Goal: Task Accomplishment & Management: Manage account settings

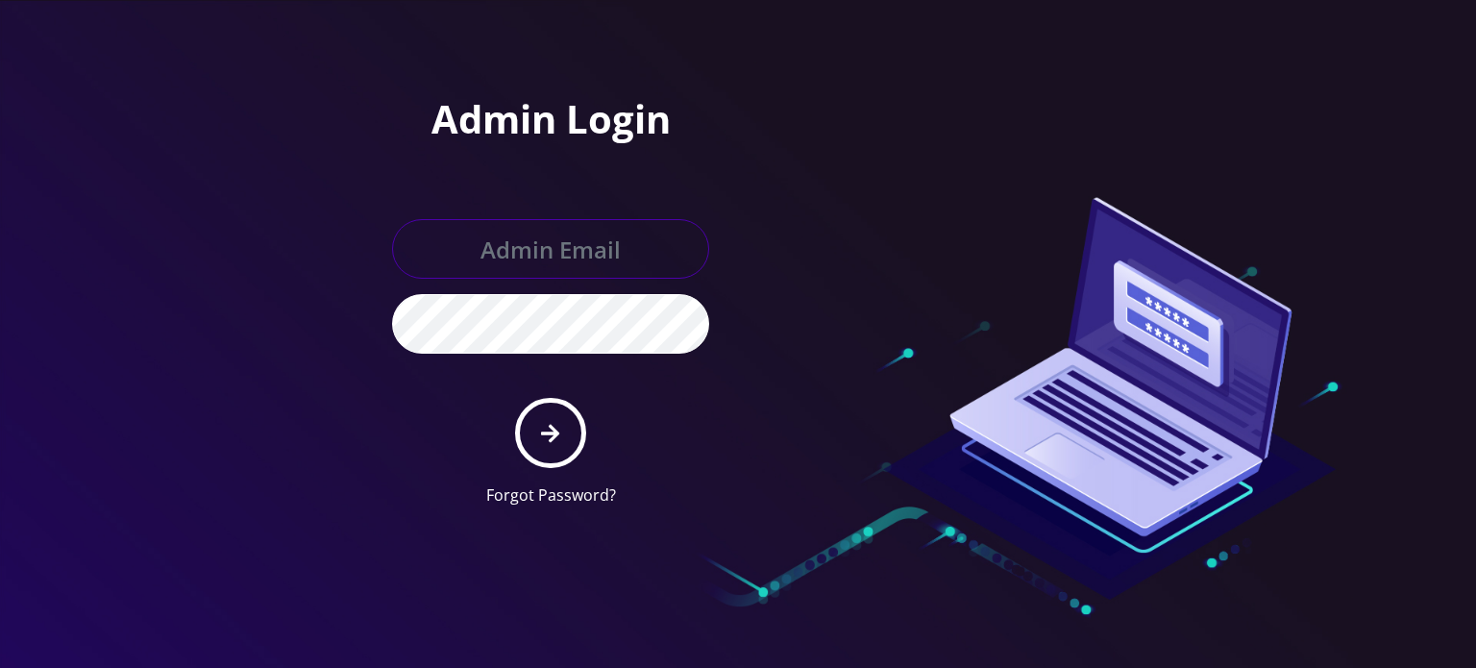
type input "[EMAIL_ADDRESS][DOMAIN_NAME]"
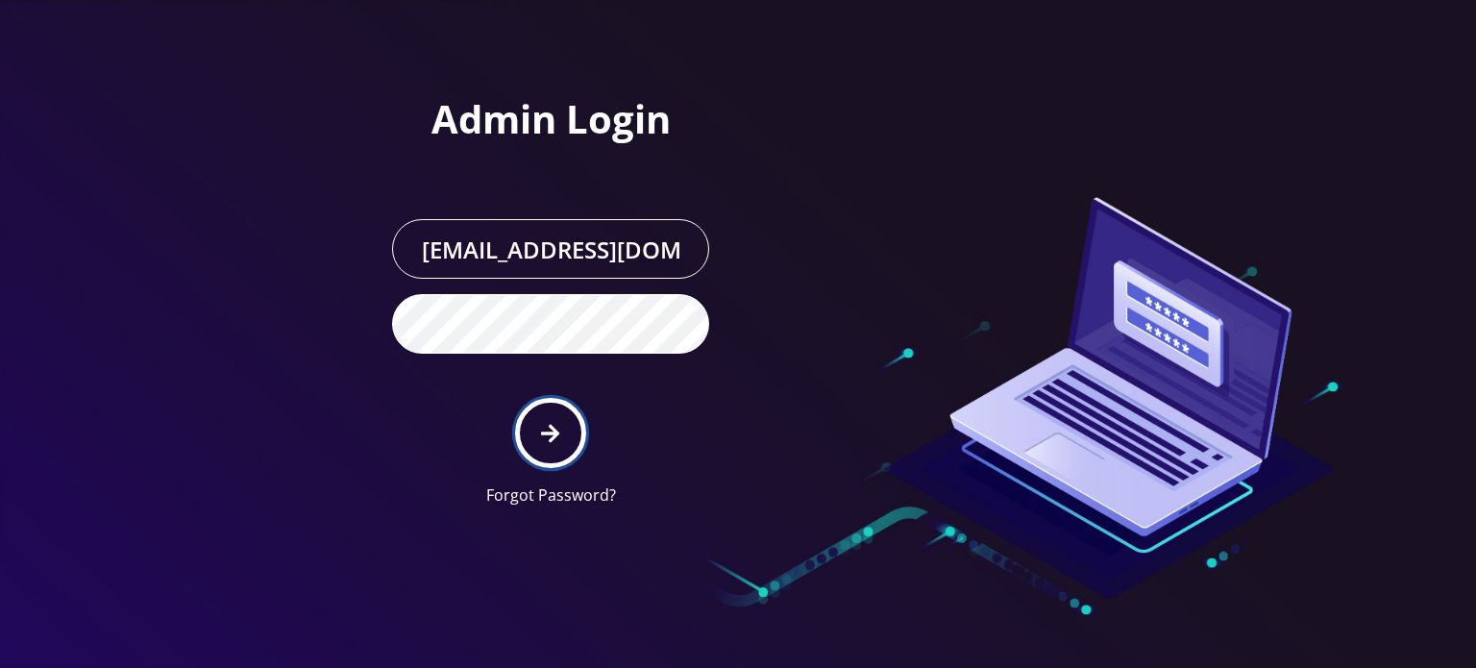
click at [554, 427] on icon "submit" at bounding box center [550, 433] width 18 height 18
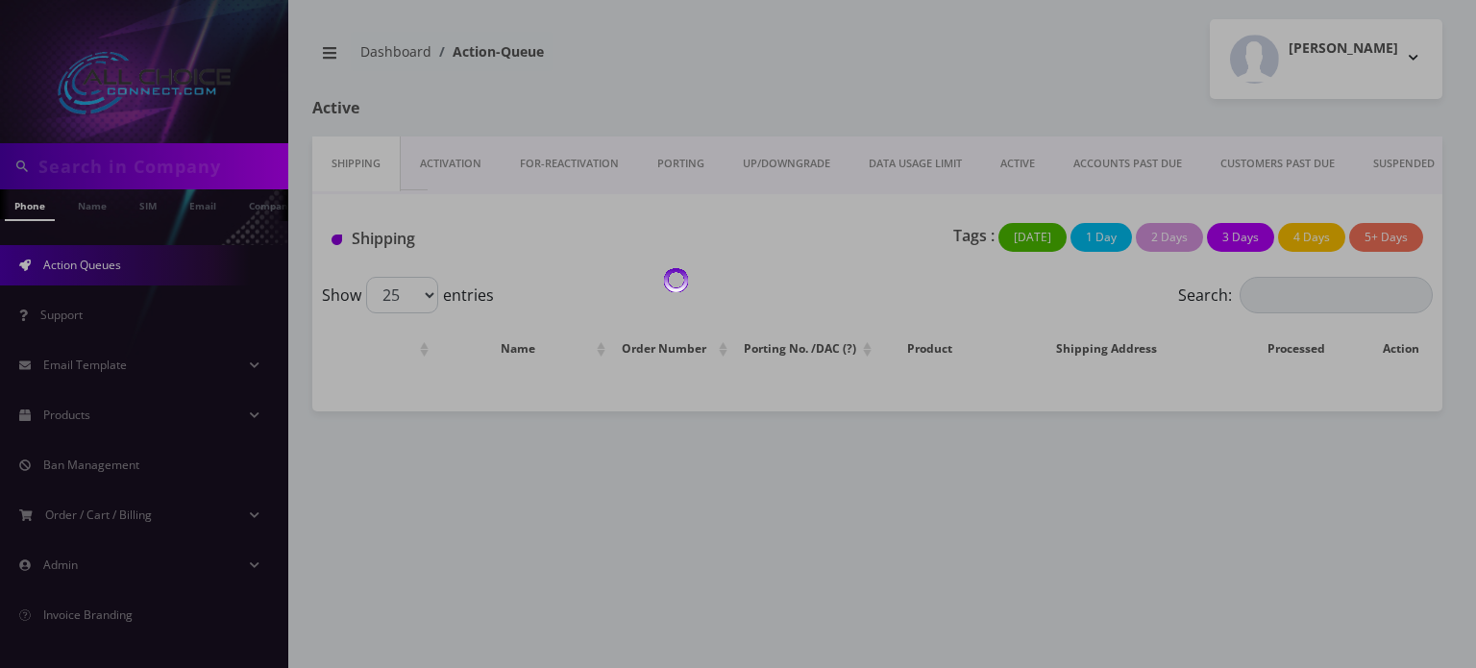
click at [88, 172] on div at bounding box center [738, 334] width 1476 height 668
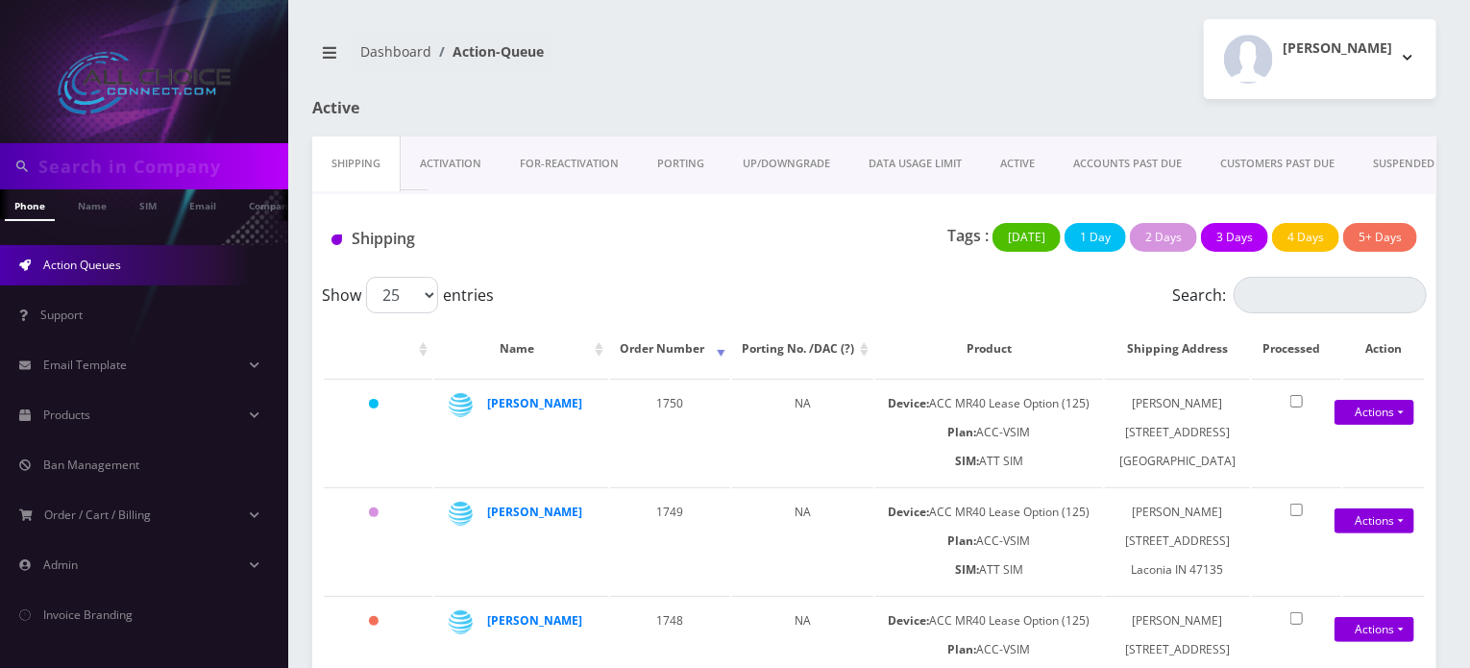
click at [92, 170] on input "text" at bounding box center [160, 166] width 245 height 37
type input "andres"
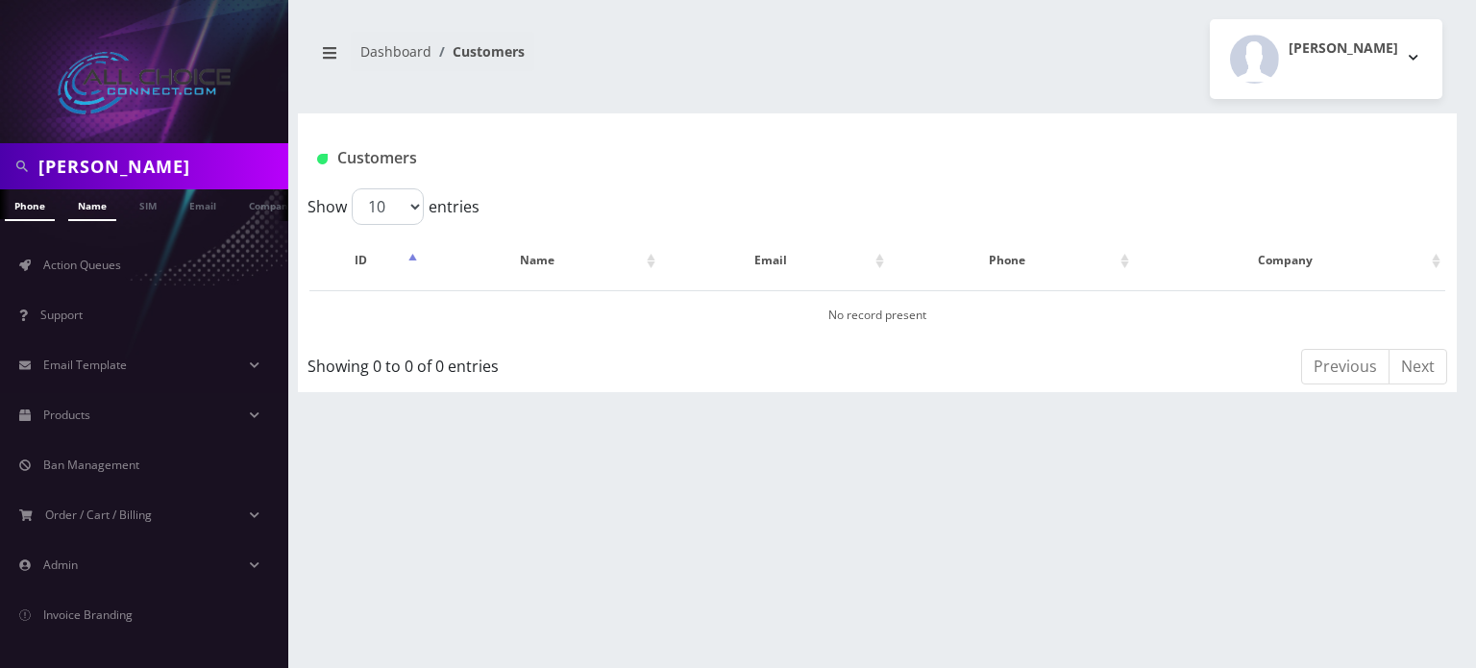
click at [68, 207] on link "Name" at bounding box center [92, 205] width 48 height 32
click at [106, 167] on input "[PERSON_NAME]" at bounding box center [160, 166] width 245 height 37
type input "ander"
click at [104, 203] on link "Name" at bounding box center [92, 205] width 48 height 32
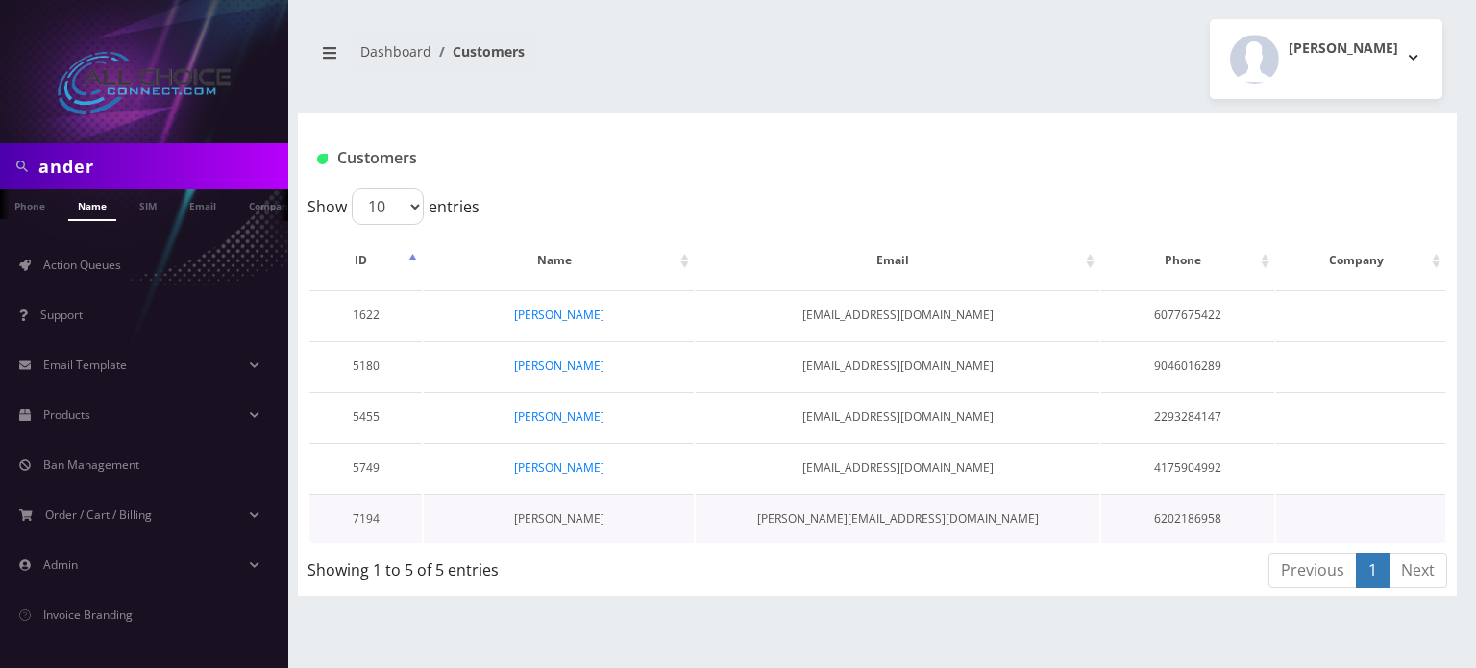
click at [553, 519] on link "[PERSON_NAME]" at bounding box center [559, 518] width 90 height 16
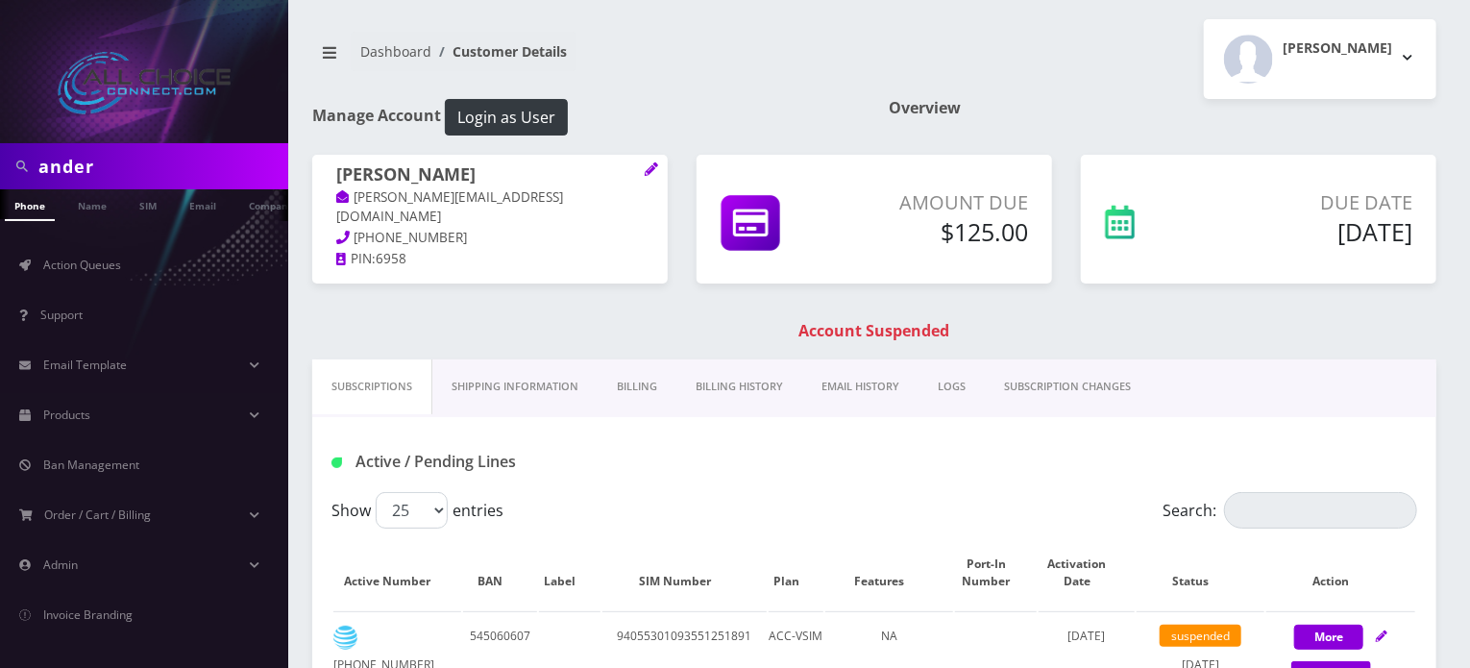
click at [747, 385] on link "Billing History" at bounding box center [739, 386] width 126 height 55
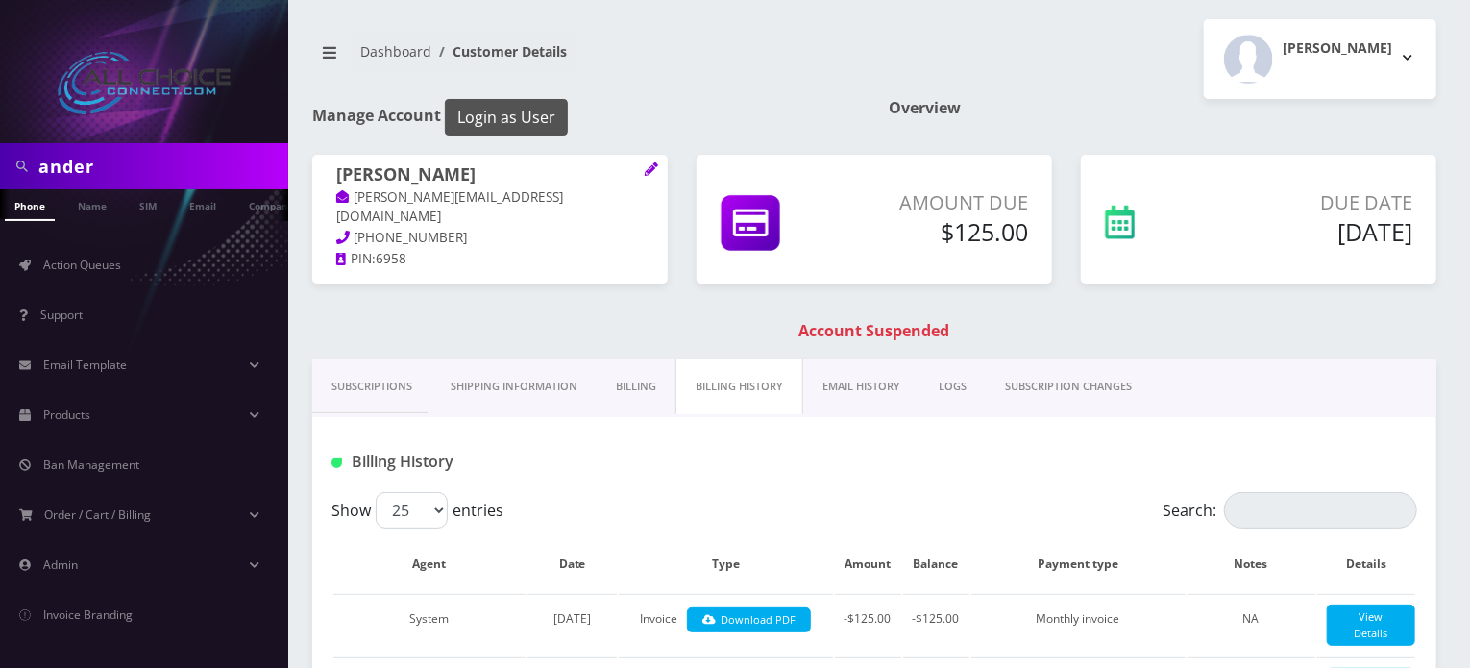
click at [490, 114] on button "Login as User" at bounding box center [506, 117] width 123 height 37
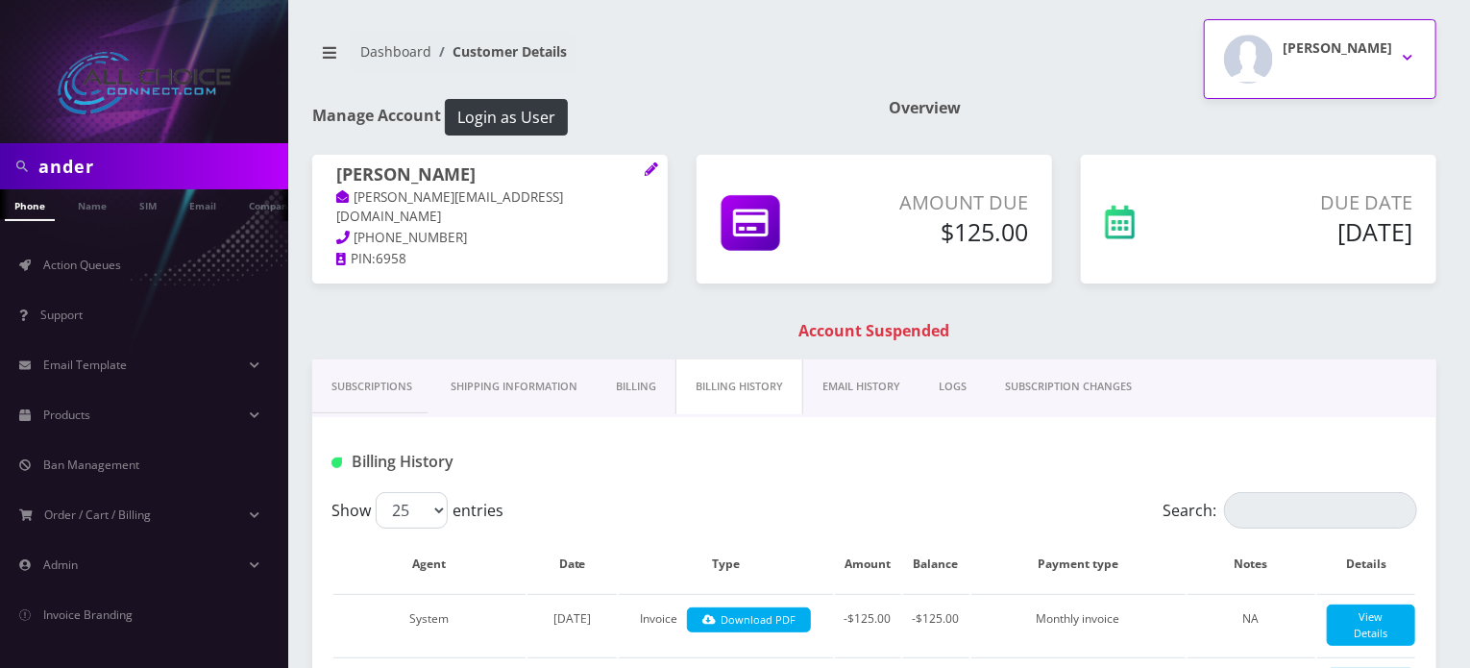
click at [1273, 62] on img "button" at bounding box center [1248, 59] width 49 height 49
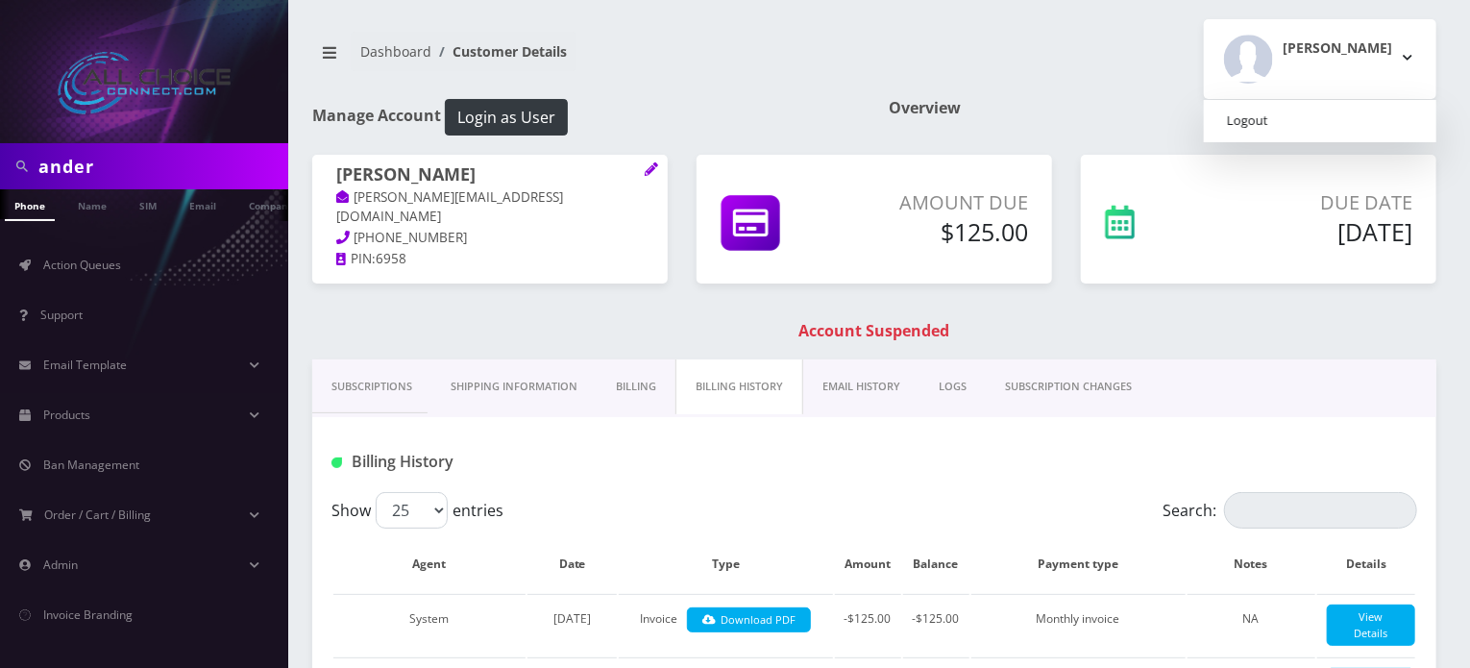
click at [1322, 123] on link "Logout" at bounding box center [1320, 121] width 233 height 27
